Goal: Information Seeking & Learning: Learn about a topic

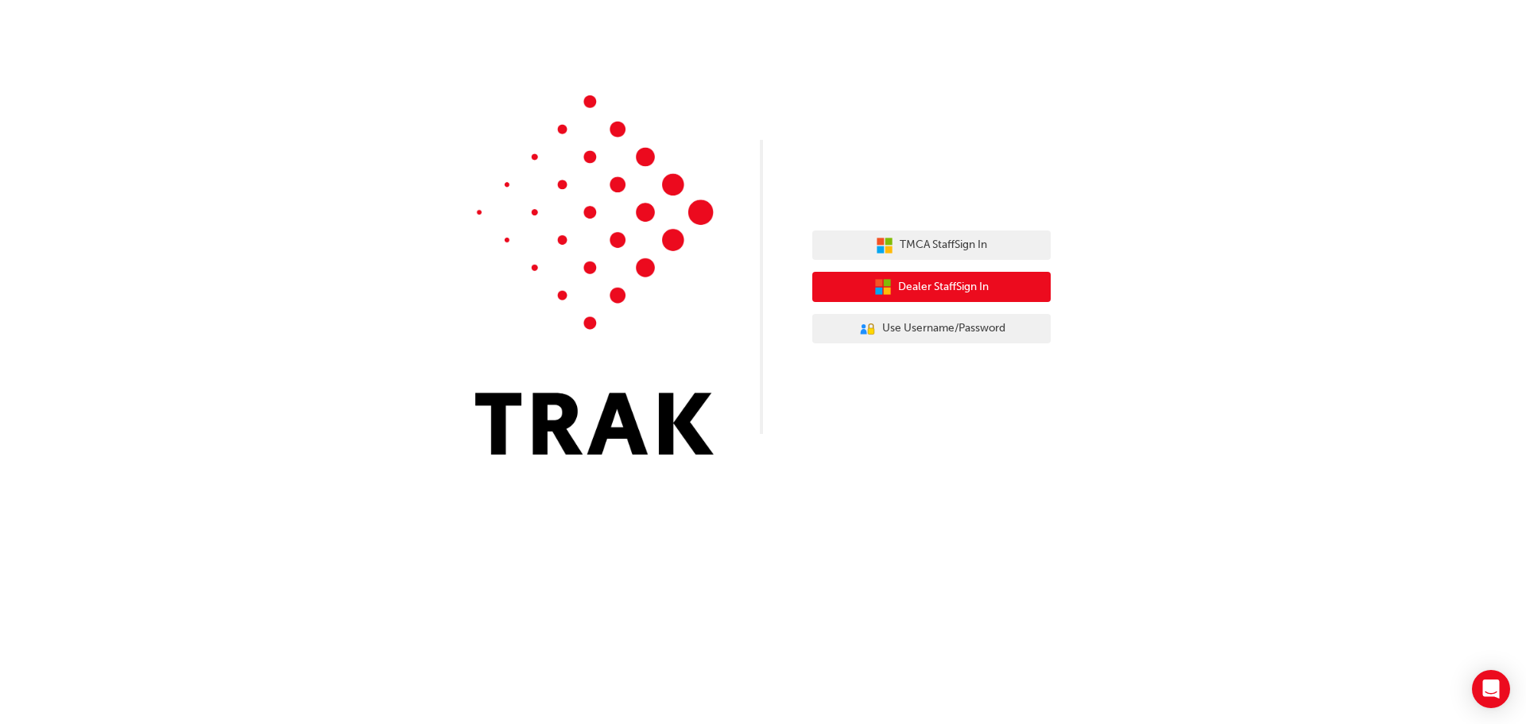
click at [932, 275] on button "Dealer Staff Sign In" at bounding box center [931, 287] width 238 height 30
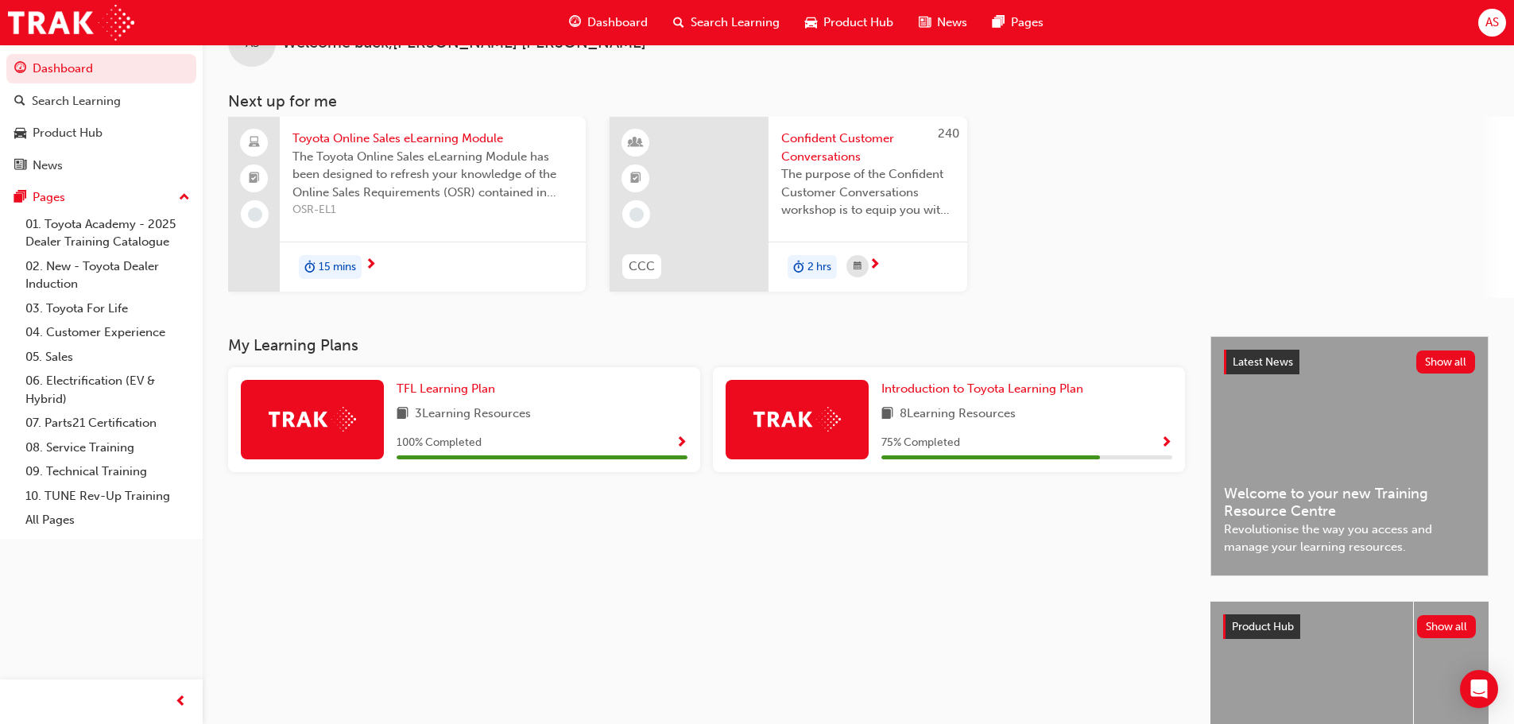
scroll to position [79, 0]
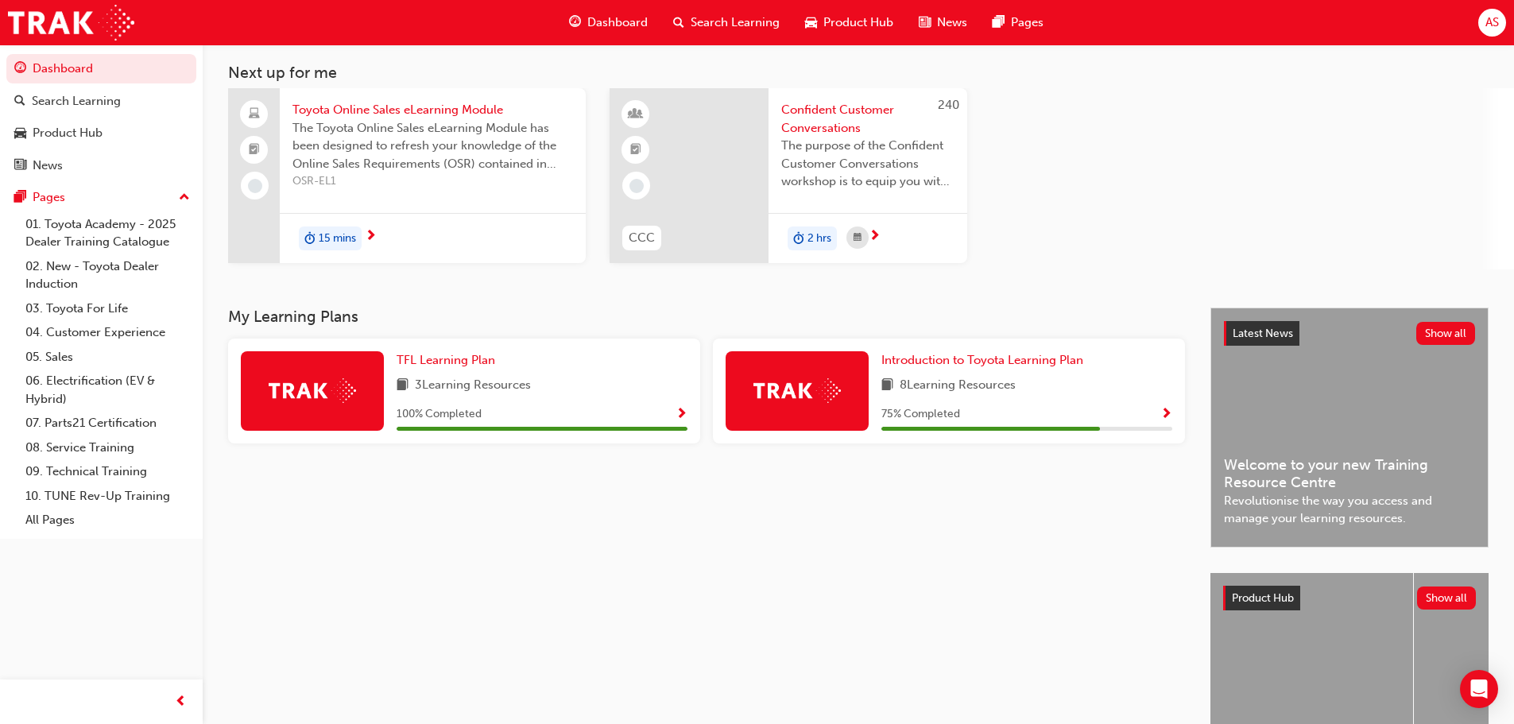
click at [579, 5] on div "Dashboard Search Learning Product Hub News Pages" at bounding box center [806, 22] width 513 height 45
click at [585, 38] on div "Dashboard" at bounding box center [608, 22] width 104 height 33
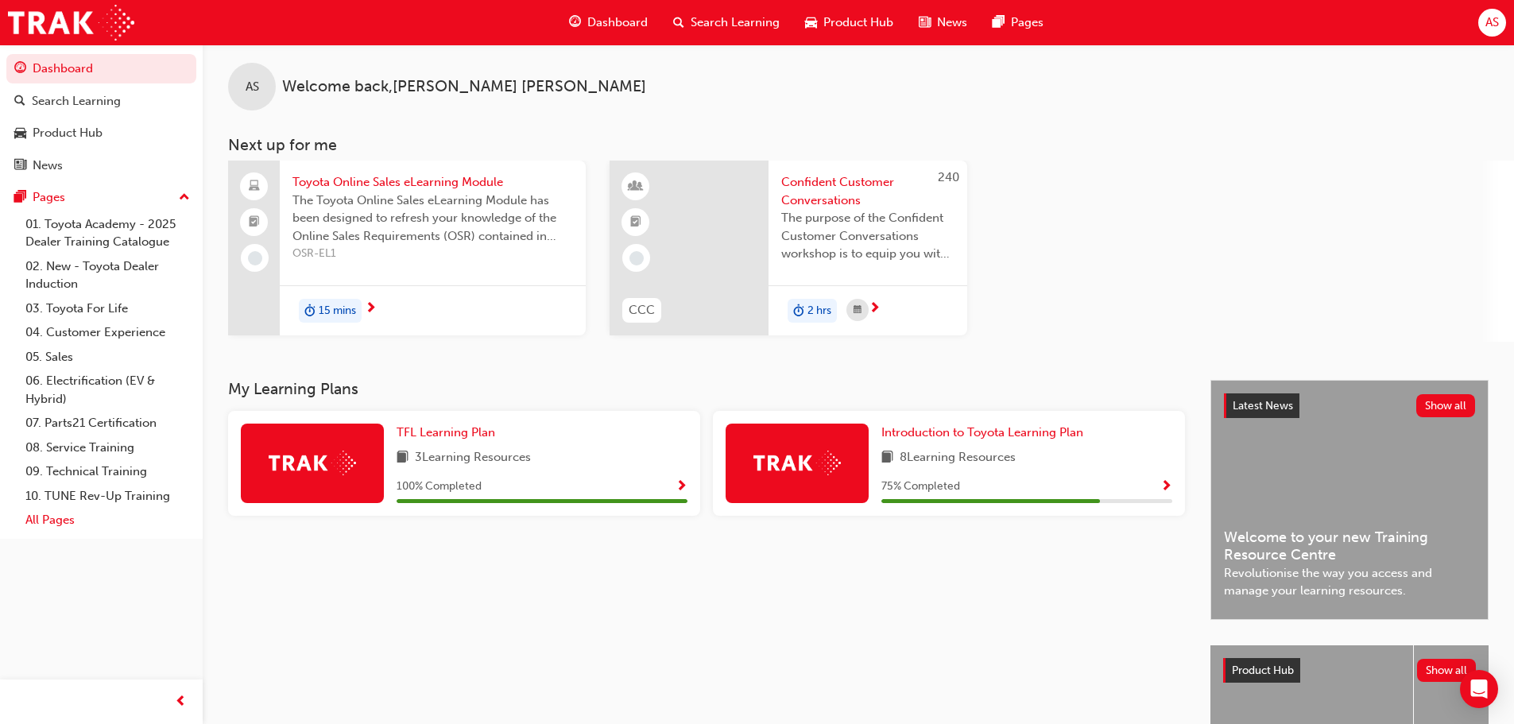
scroll to position [0, 0]
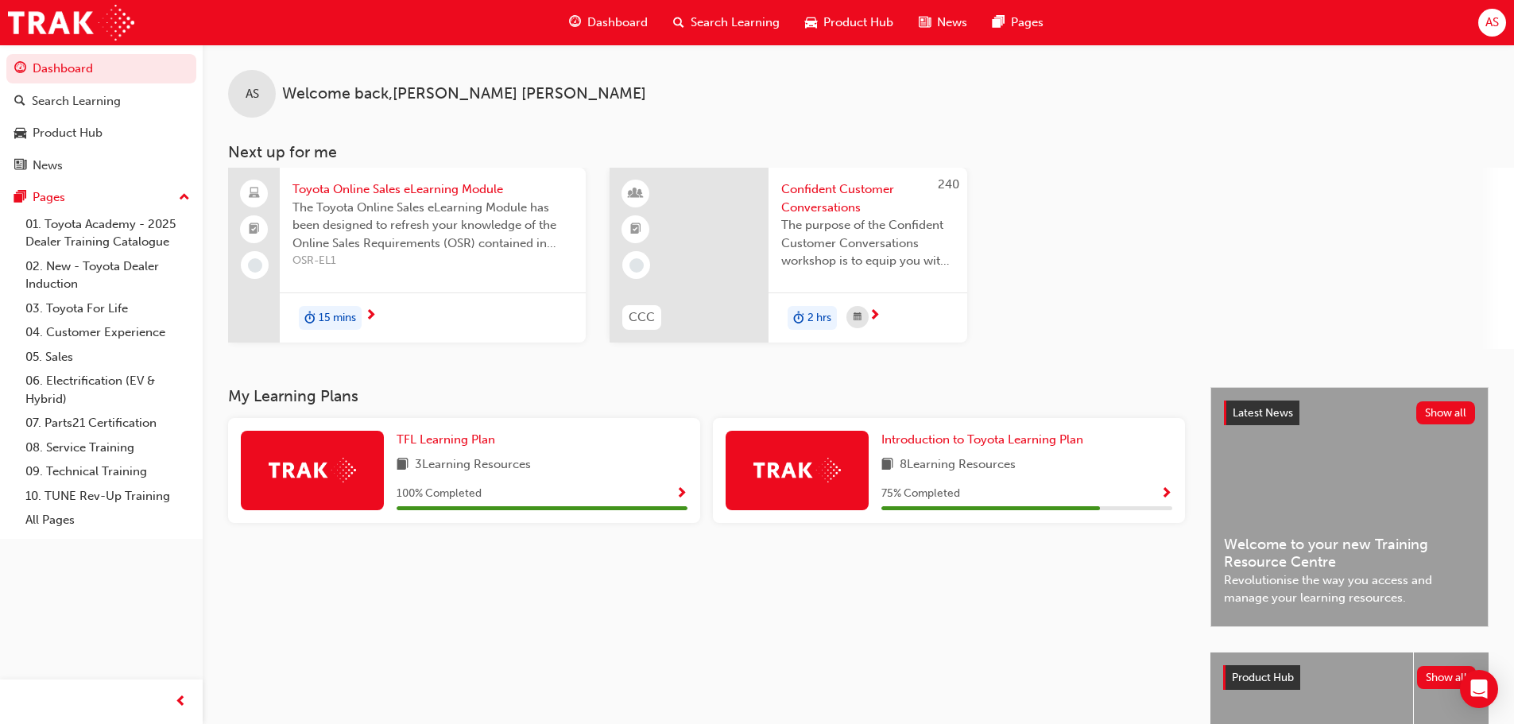
click at [185, 196] on span "up-icon" at bounding box center [184, 198] width 11 height 21
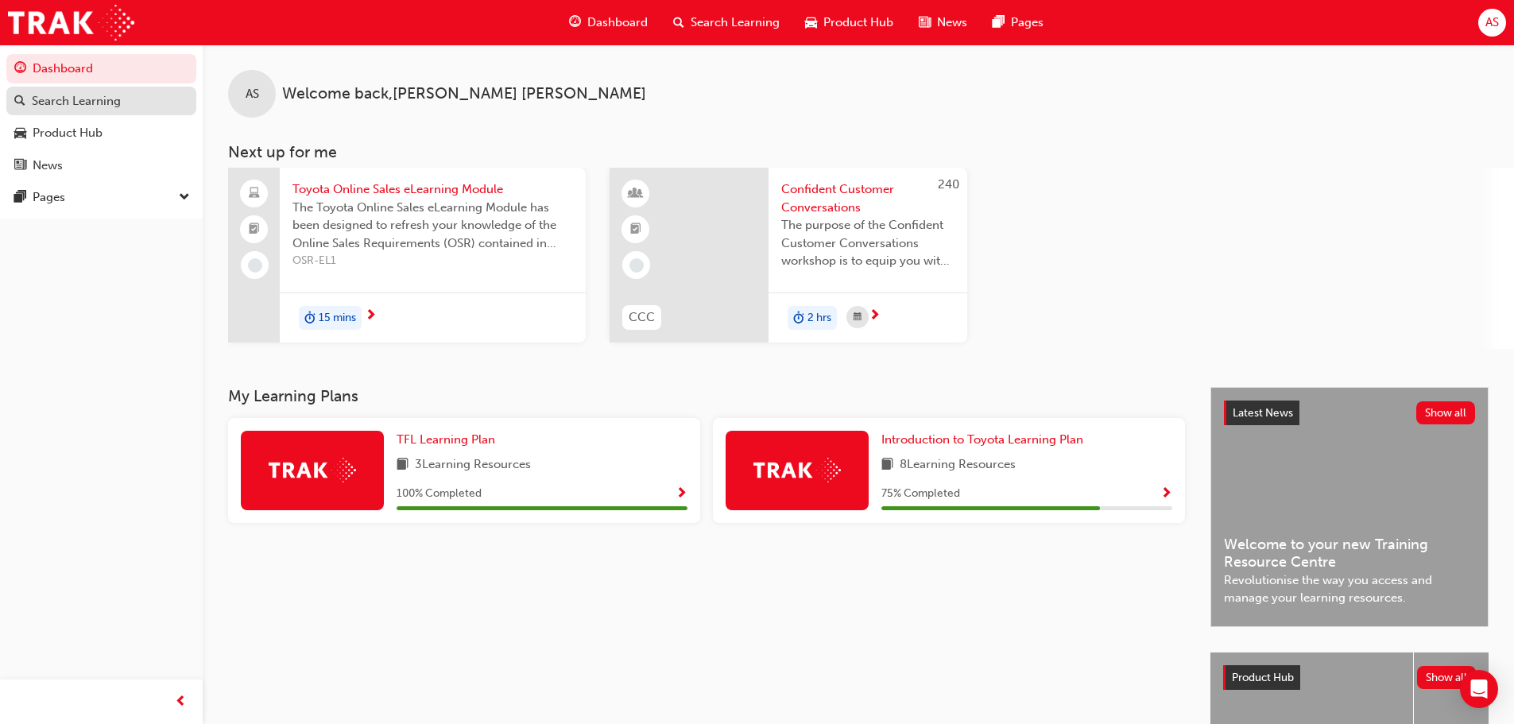
click at [67, 105] on div "Search Learning" at bounding box center [76, 101] width 89 height 18
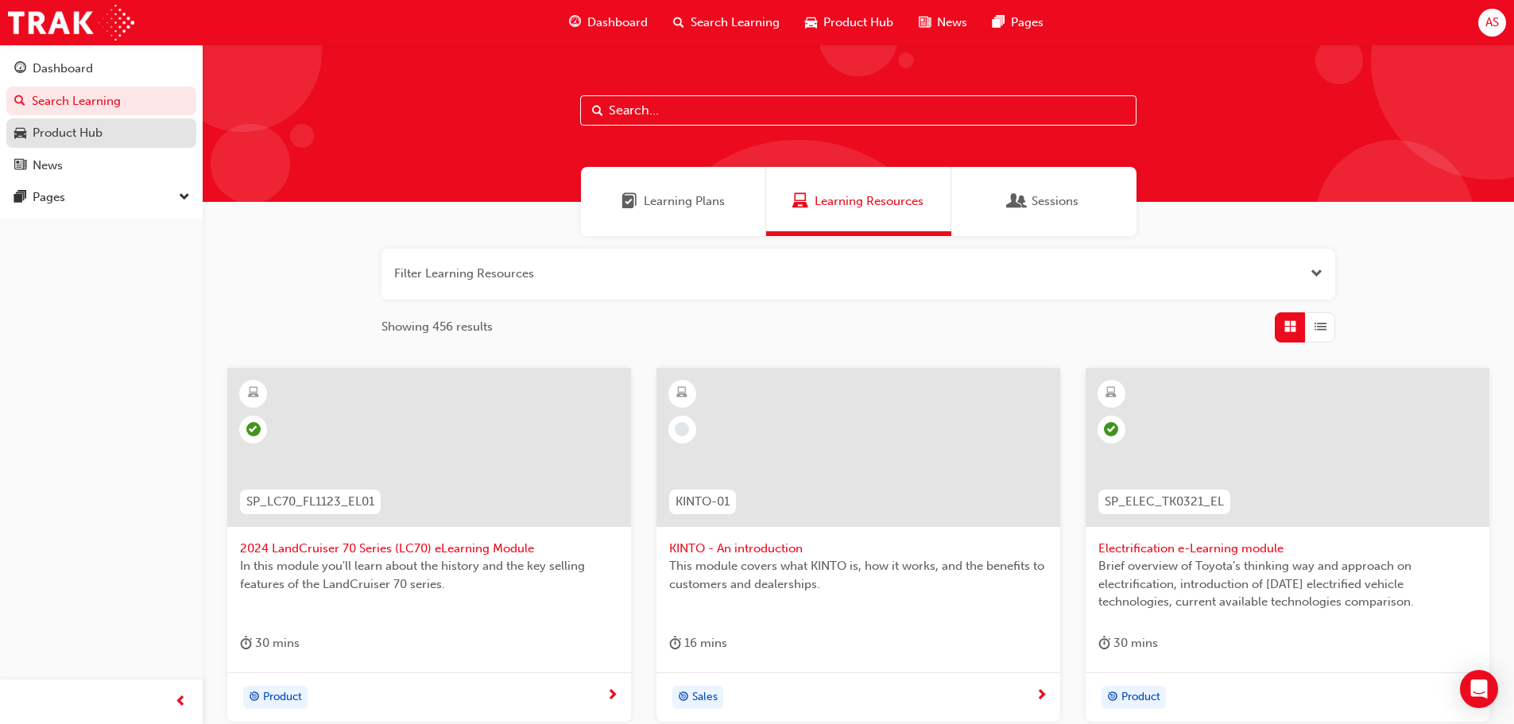
click at [65, 131] on div "Product Hub" at bounding box center [68, 133] width 70 height 18
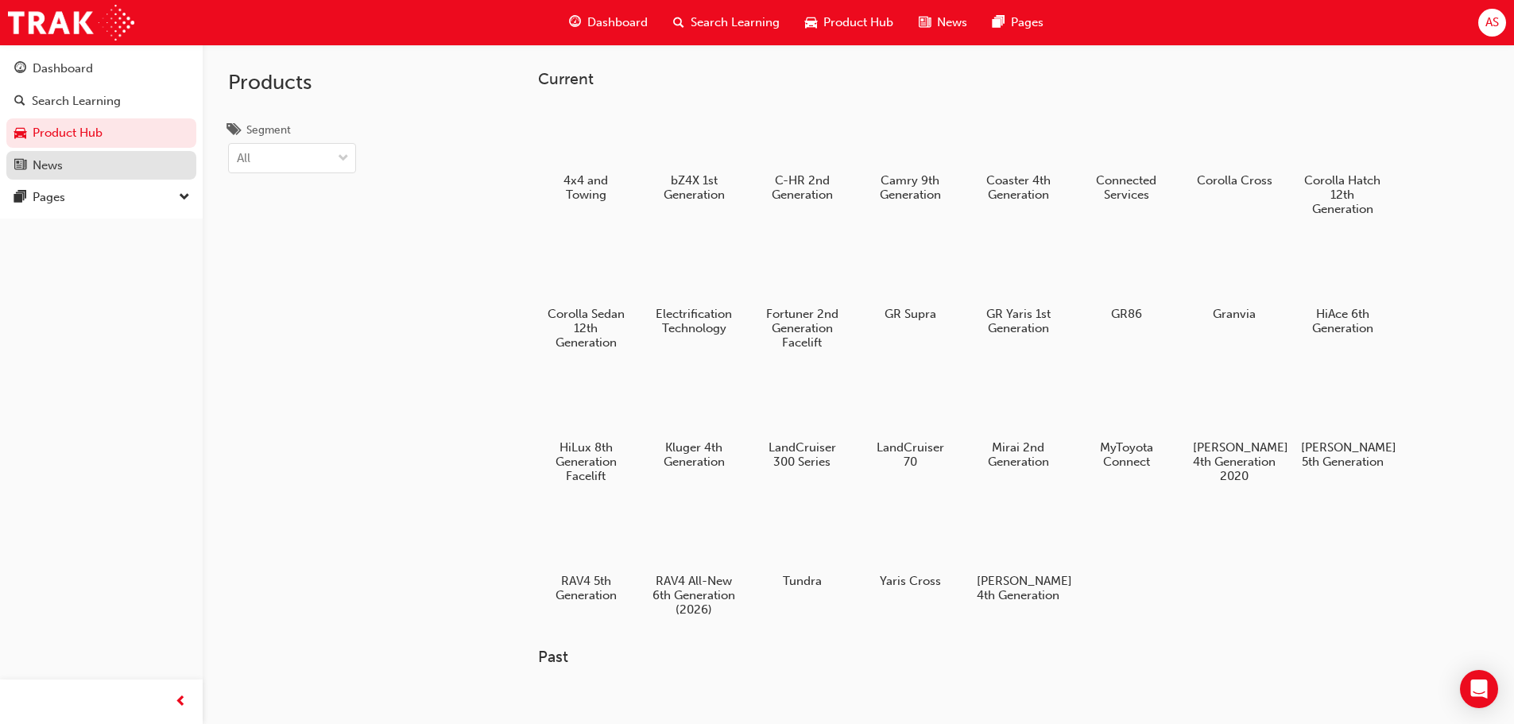
click at [55, 168] on div "News" at bounding box center [48, 166] width 30 height 18
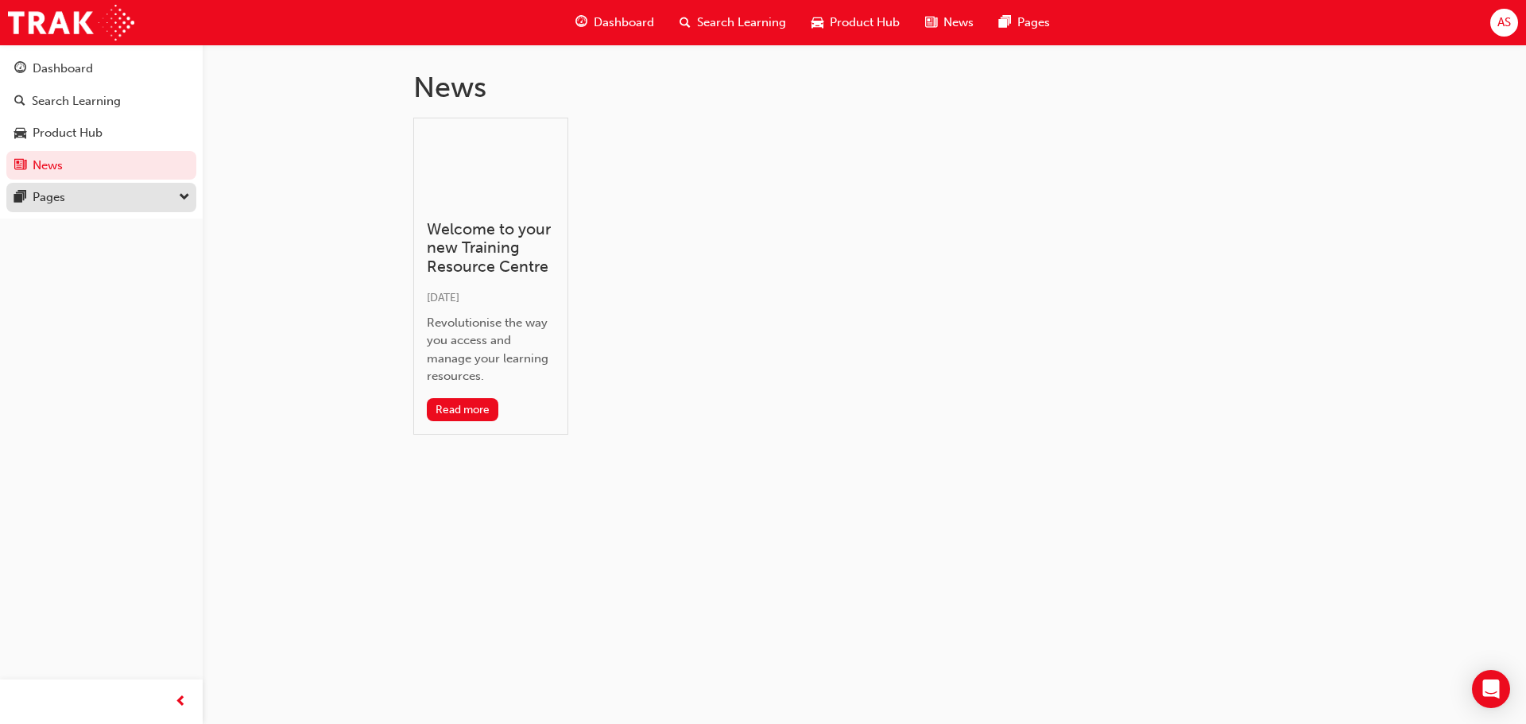
click at [49, 208] on button "Pages" at bounding box center [101, 197] width 190 height 29
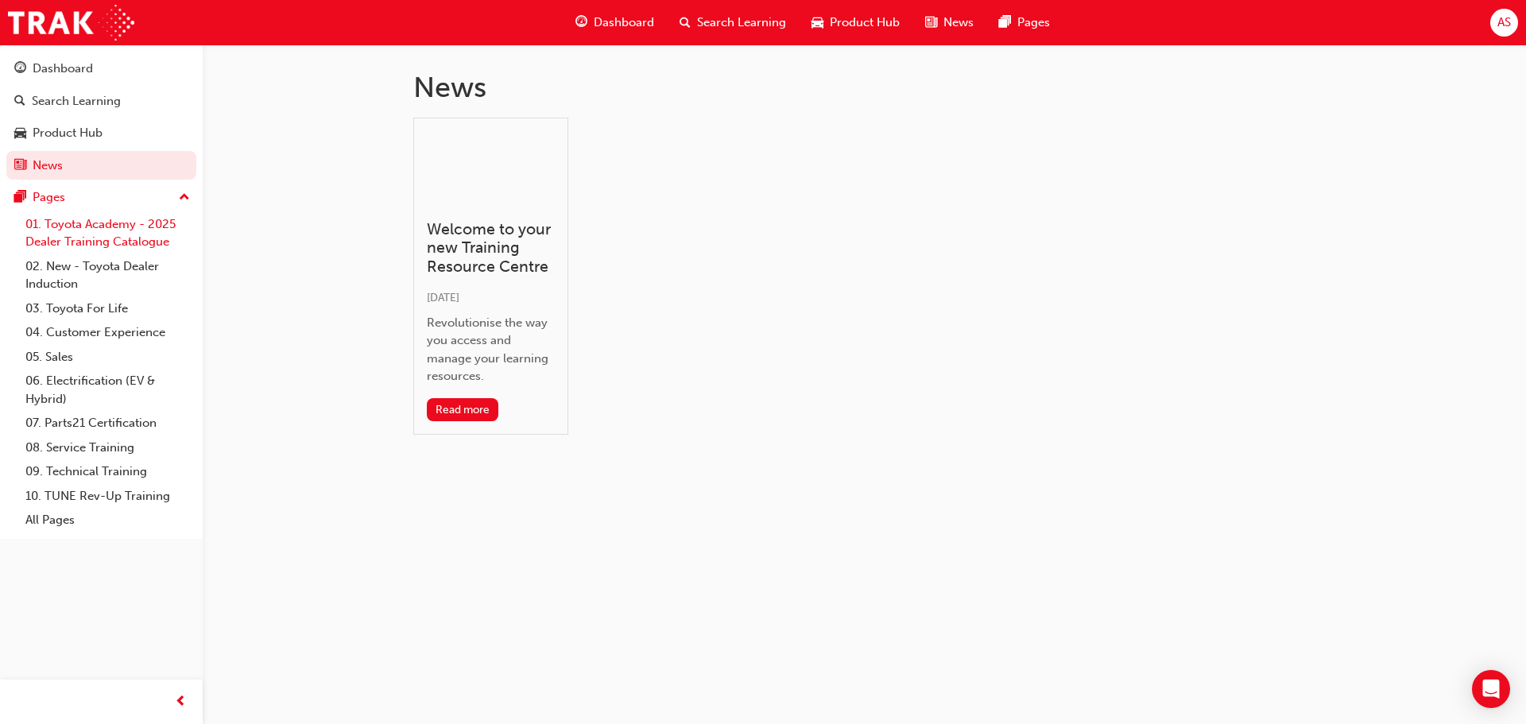
click at [155, 231] on link "01. Toyota Academy - 2025 Dealer Training Catalogue" at bounding box center [107, 233] width 177 height 42
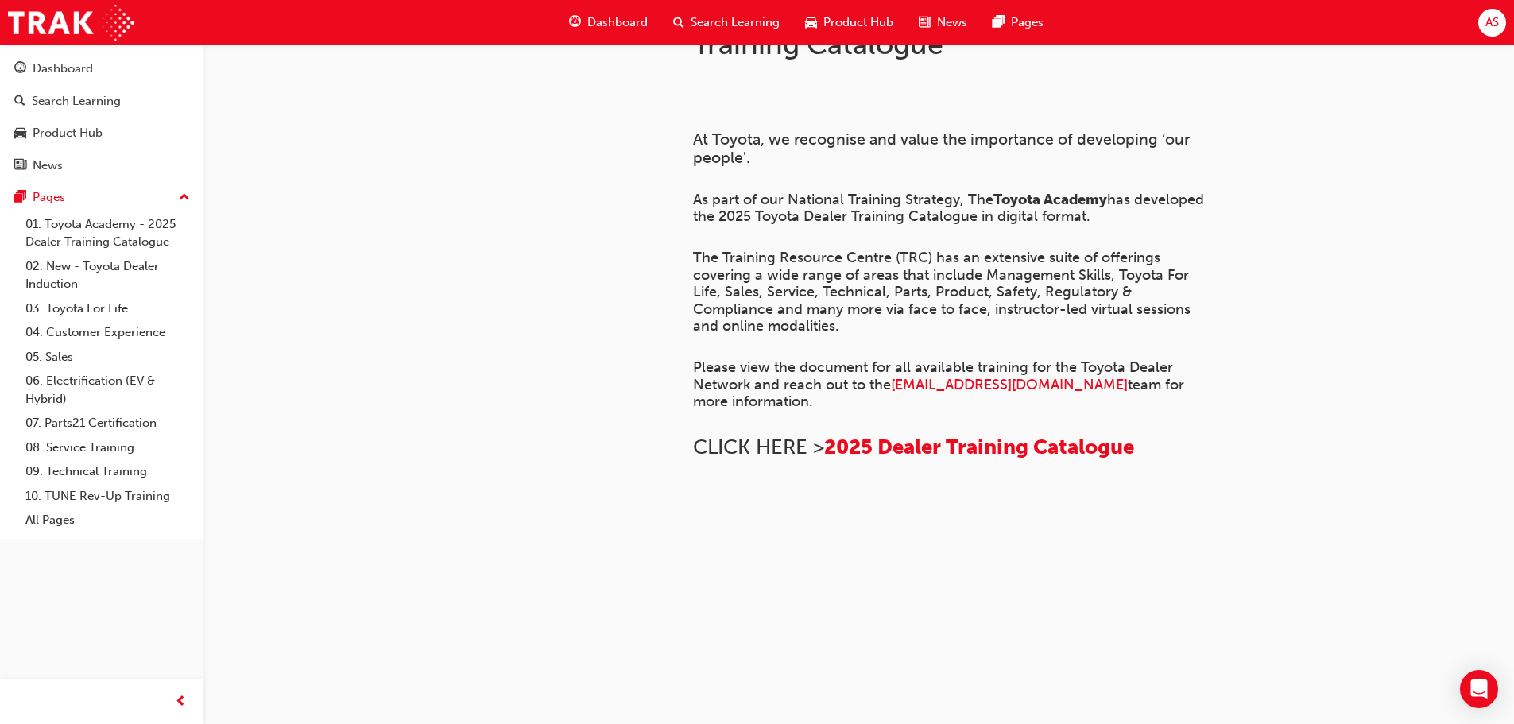
scroll to position [874, 0]
click at [40, 69] on div "Dashboard" at bounding box center [63, 69] width 60 height 18
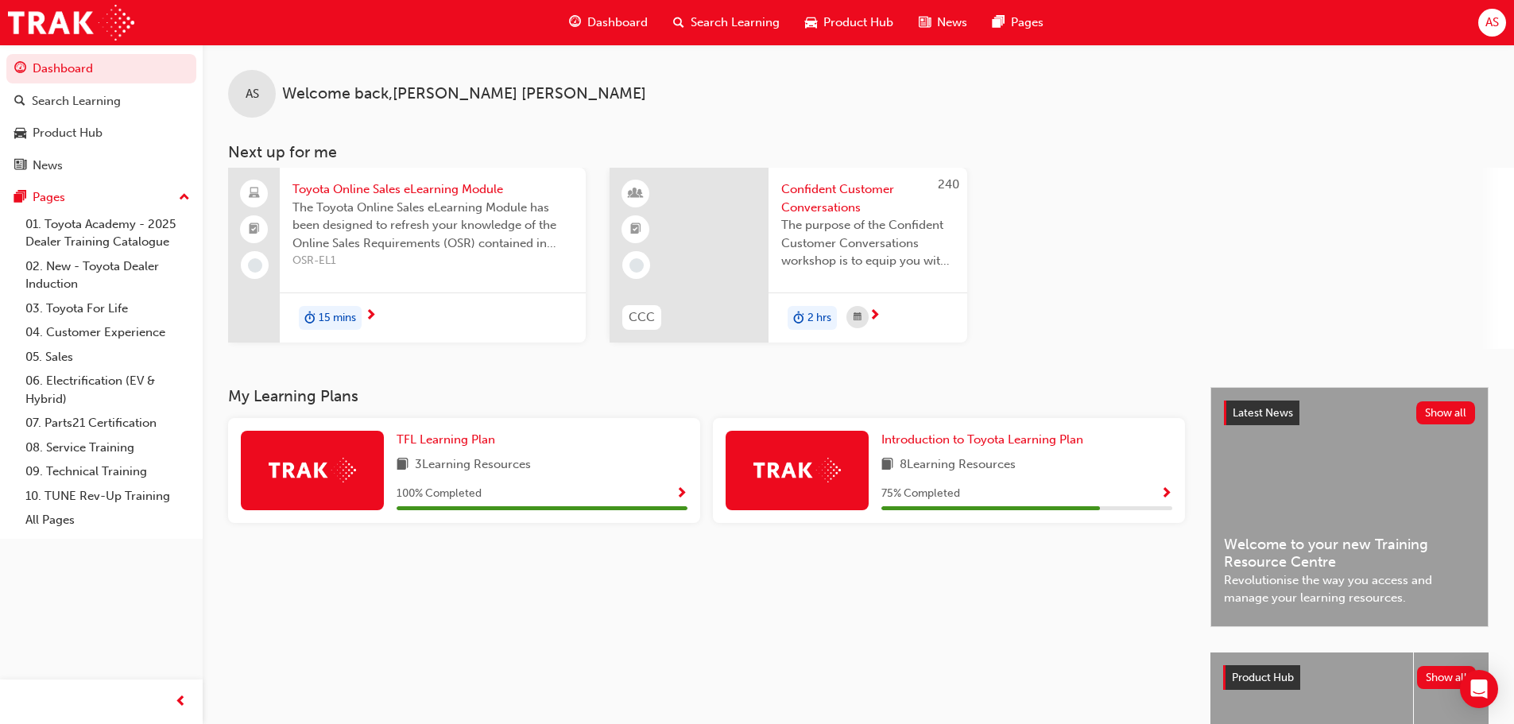
click at [1489, 15] on span "AS" at bounding box center [1492, 23] width 14 height 18
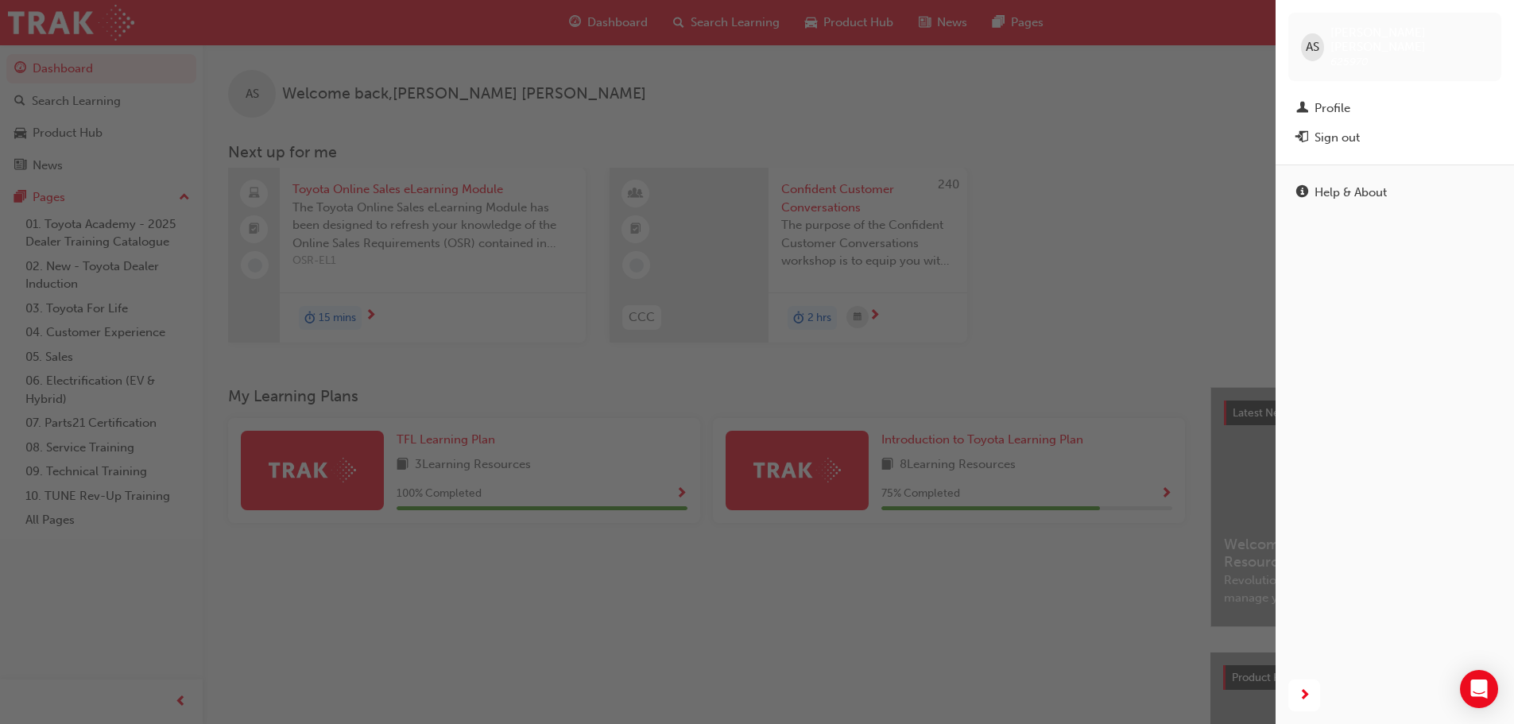
click at [1066, 195] on div "button" at bounding box center [638, 362] width 1276 height 724
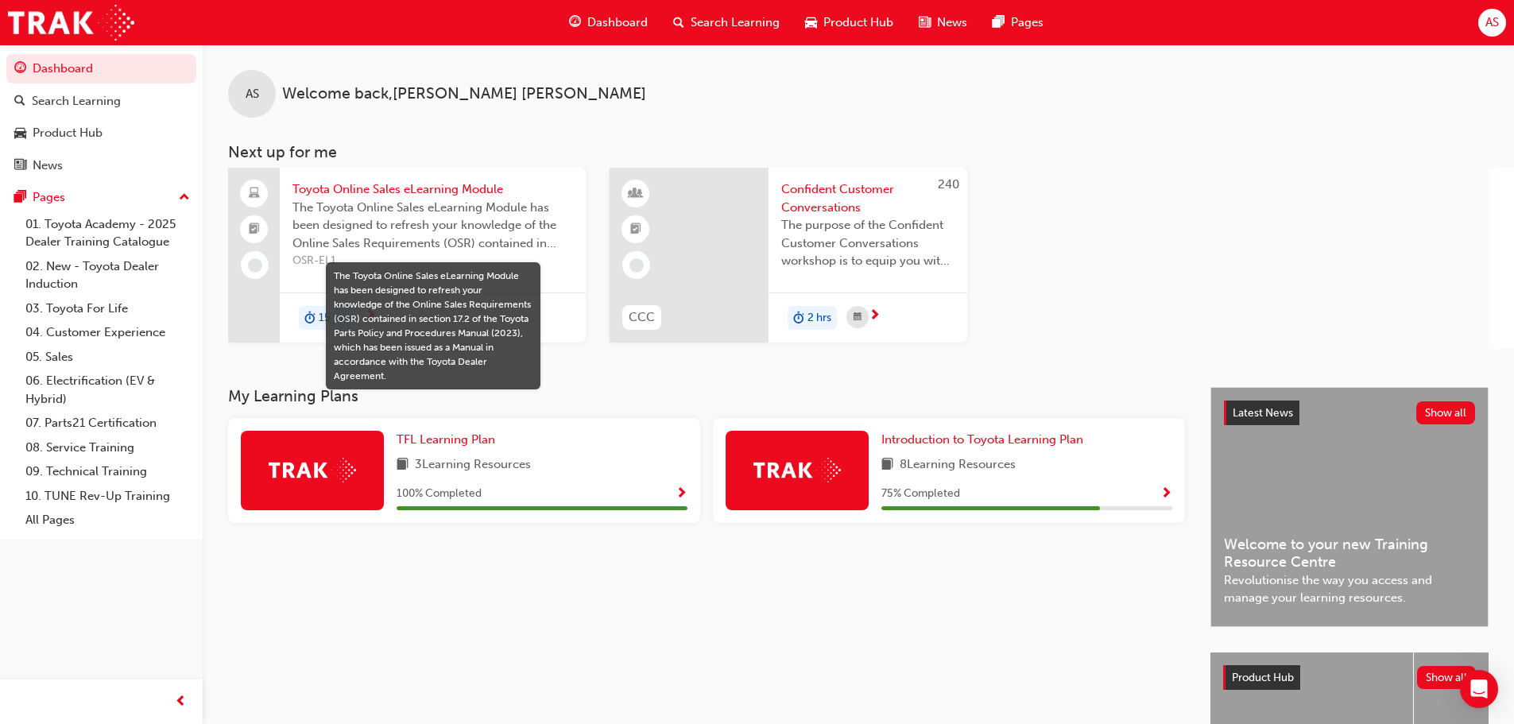
click at [370, 212] on span "The Toyota Online Sales eLearning Module has been designed to refresh your know…" at bounding box center [432, 226] width 281 height 54
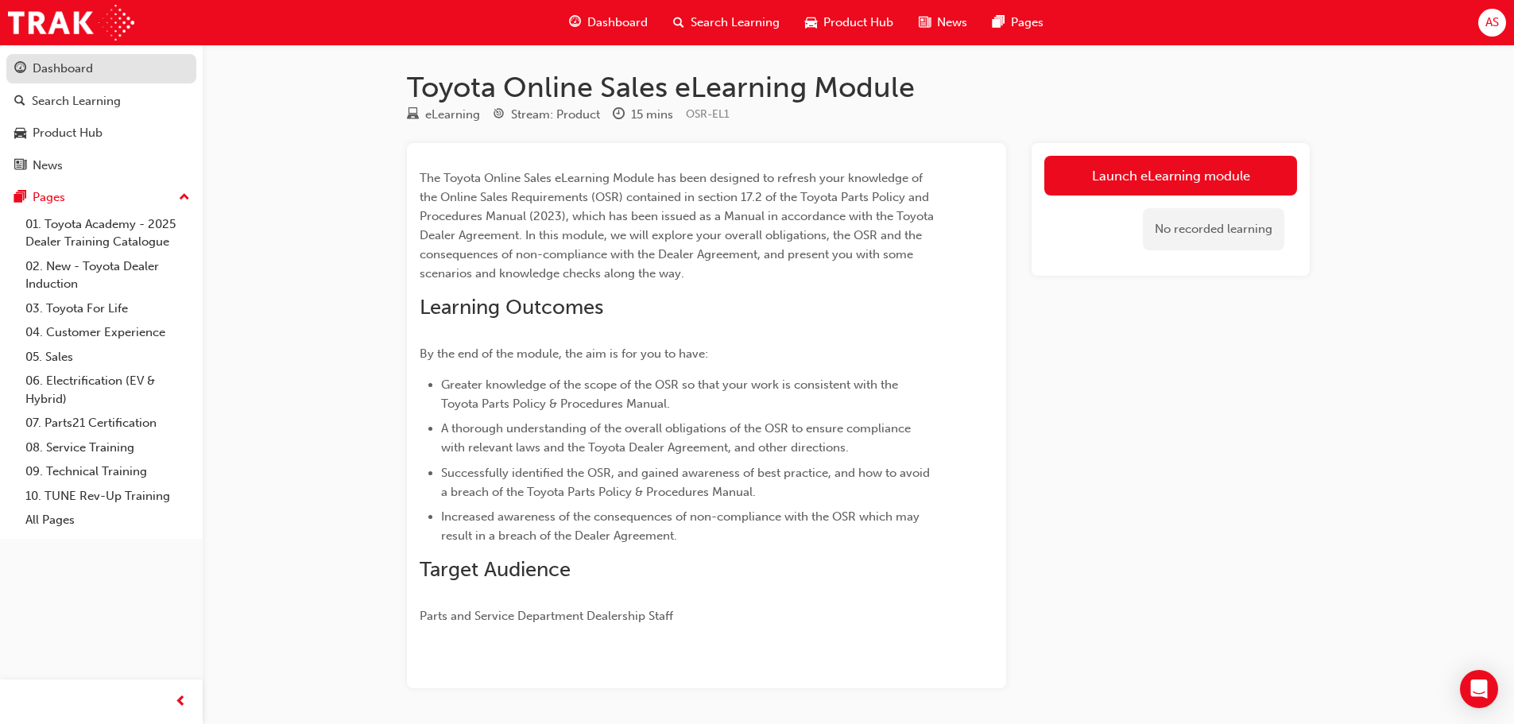
click at [48, 66] on div "Dashboard" at bounding box center [63, 69] width 60 height 18
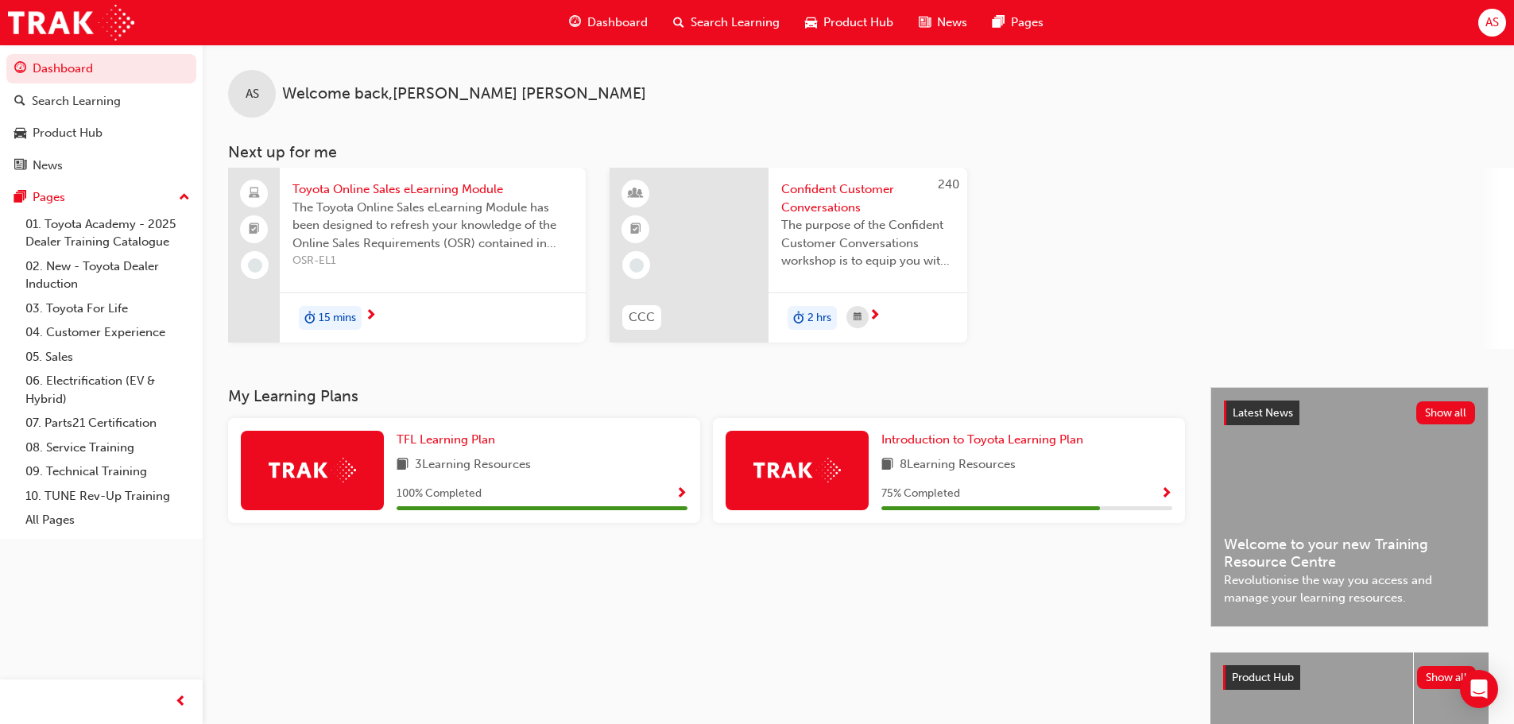
click at [815, 188] on span "Confident Customer Conversations" at bounding box center [867, 198] width 173 height 36
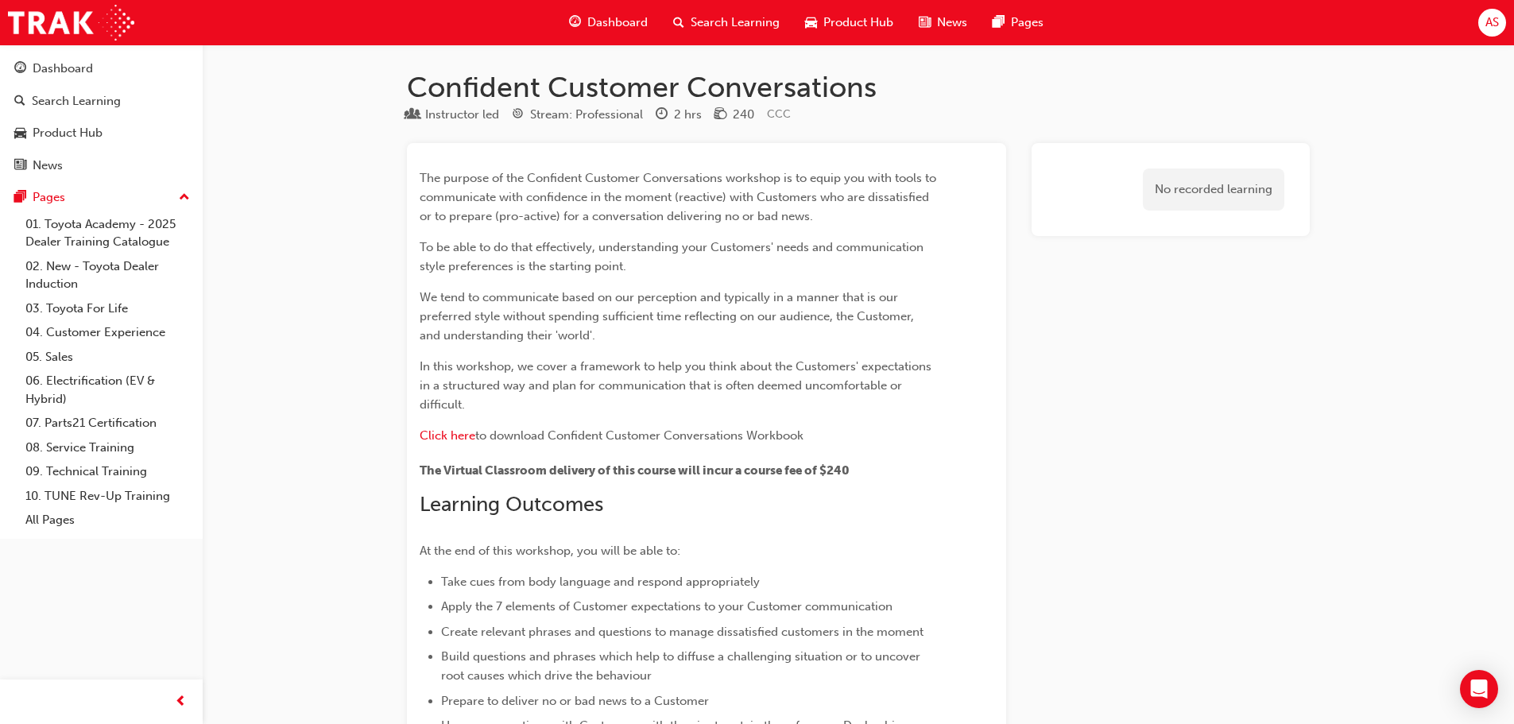
click at [600, 21] on span "Dashboard" at bounding box center [617, 23] width 60 height 18
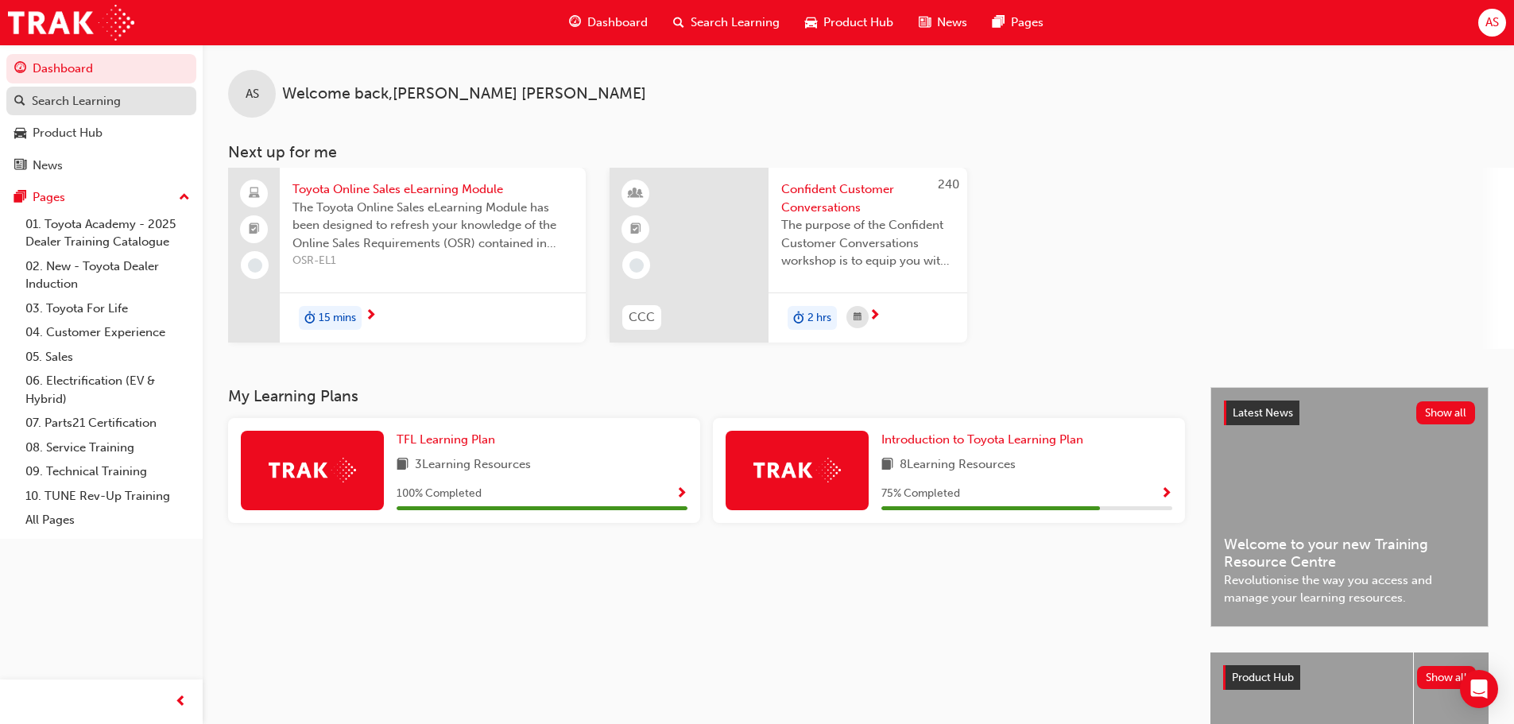
click at [43, 104] on div "Search Learning" at bounding box center [76, 101] width 89 height 18
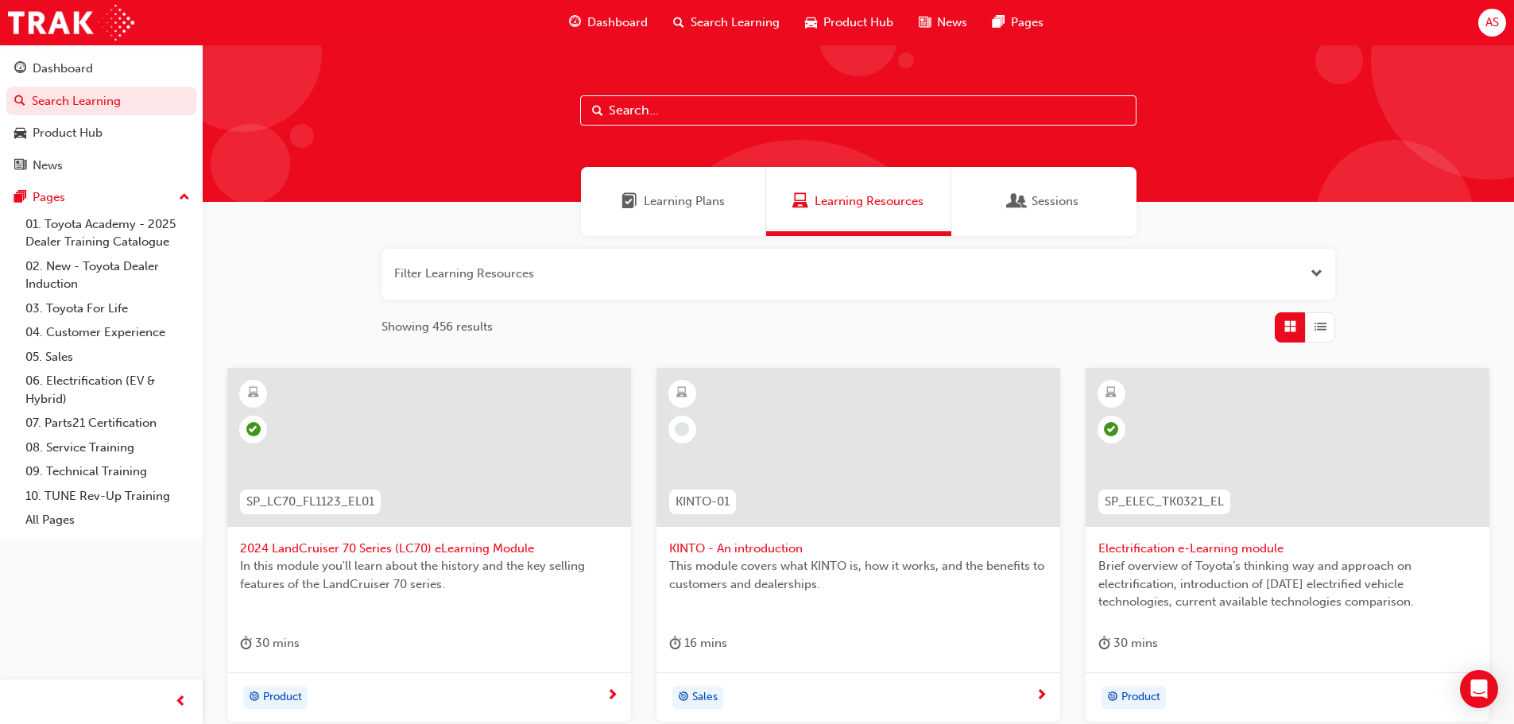
click at [690, 203] on span "Learning Plans" at bounding box center [684, 201] width 81 height 18
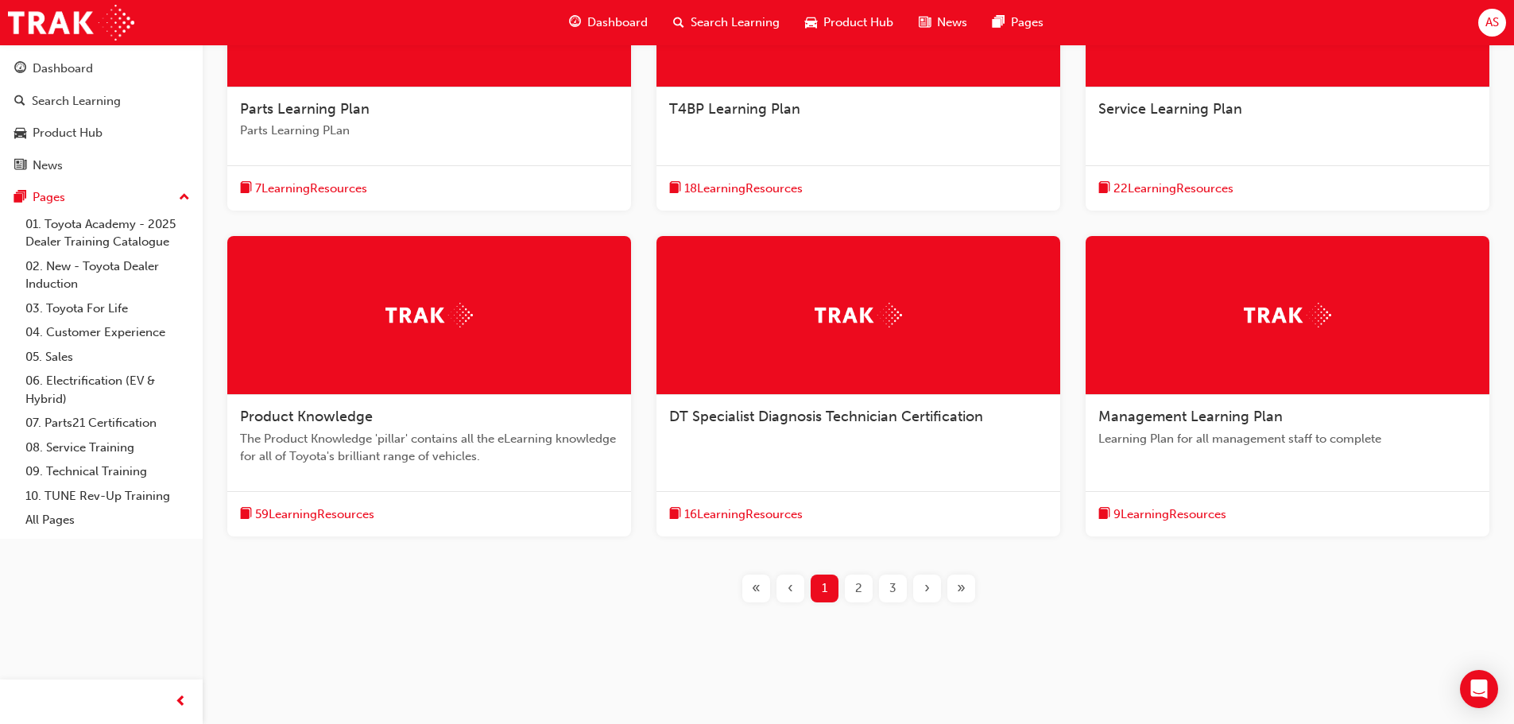
scroll to position [447, 0]
